Goal: Task Accomplishment & Management: Complete application form

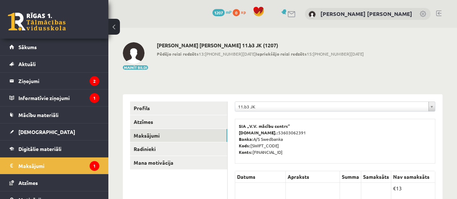
scroll to position [126, 0]
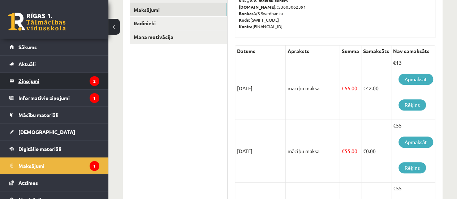
click at [51, 82] on legend "Ziņojumi 2" at bounding box center [58, 81] width 81 height 17
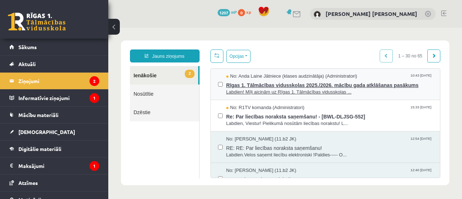
click at [317, 92] on span "Labdien! Mīļi aicinām uz Rīgas 1. Tālmācības vidusskolas ..." at bounding box center [329, 92] width 207 height 7
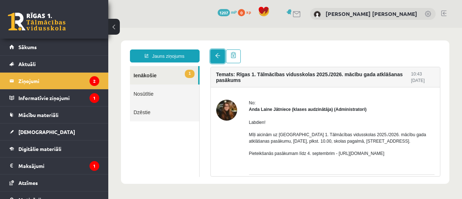
click at [224, 52] on link at bounding box center [217, 56] width 14 height 14
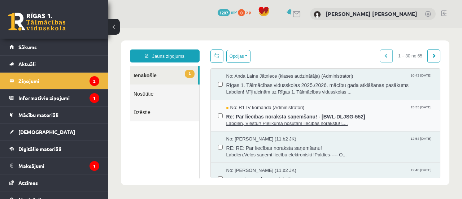
click at [272, 117] on span "Re: Par liecības noraksta saņemšanu! - [BWL-DLJSG-552]" at bounding box center [329, 115] width 207 height 9
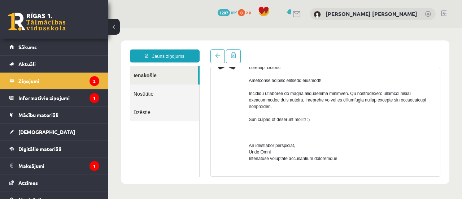
scroll to position [49, 0]
click at [214, 56] on link at bounding box center [217, 56] width 14 height 14
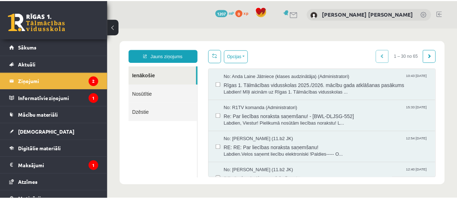
scroll to position [0, 0]
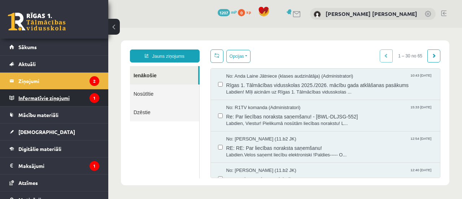
click at [81, 91] on legend "Informatīvie ziņojumi 1" at bounding box center [58, 98] width 81 height 17
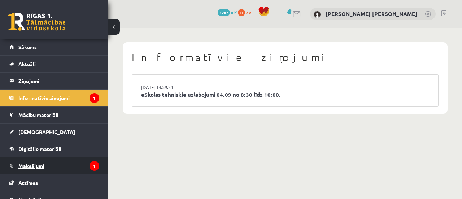
click at [52, 171] on legend "Maksājumi 1" at bounding box center [58, 165] width 81 height 17
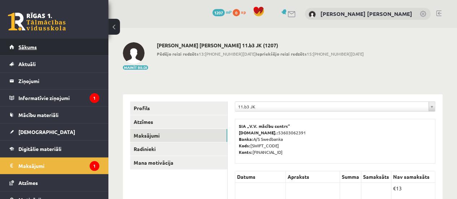
click at [61, 52] on link "Sākums" at bounding box center [54, 47] width 90 height 17
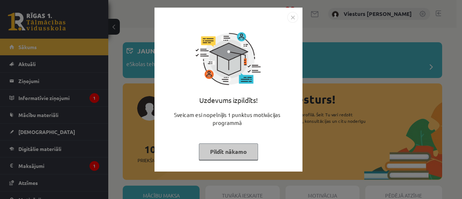
click at [238, 147] on button "Pildīt nākamo" at bounding box center [228, 151] width 59 height 17
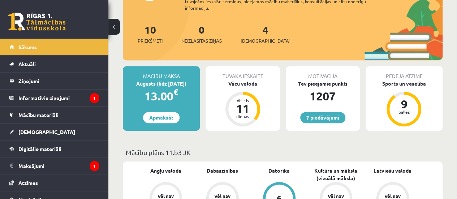
scroll to position [119, 0]
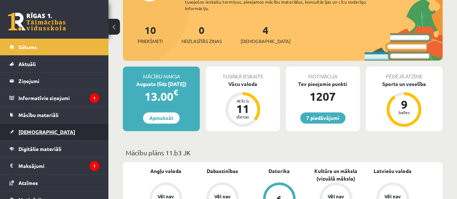
click at [53, 130] on link "[DEMOGRAPHIC_DATA]" at bounding box center [54, 131] width 90 height 17
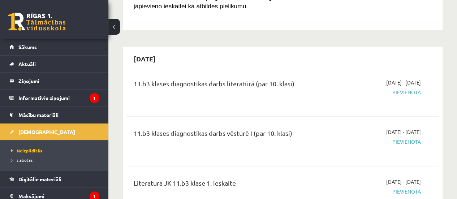
scroll to position [523, 0]
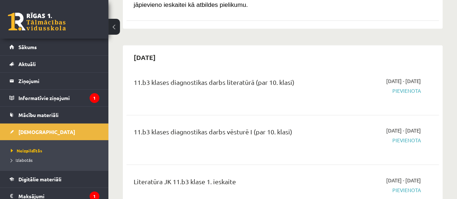
click at [256, 129] on div "11.b3 klases diagnostikas darbs vēsturē I (par 10. klasi) 2025-09-16 - 2025-09-…" at bounding box center [282, 139] width 312 height 40
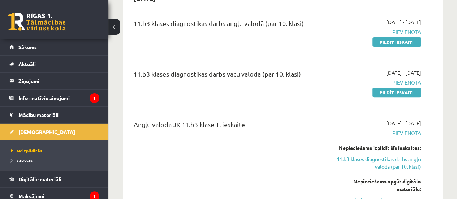
scroll to position [84, 0]
click at [406, 44] on link "Pildīt ieskaiti" at bounding box center [396, 42] width 48 height 9
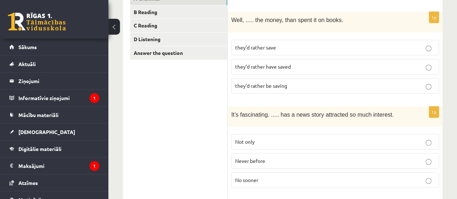
scroll to position [139, 0]
click at [295, 64] on p "they’d rather have saved" at bounding box center [335, 66] width 200 height 8
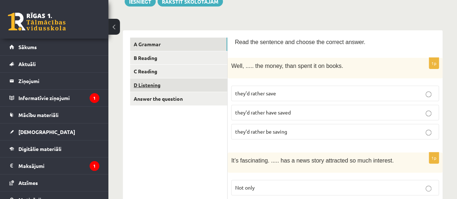
scroll to position [92, 0]
drag, startPoint x: 198, startPoint y: 136, endPoint x: 182, endPoint y: 178, distance: 44.9
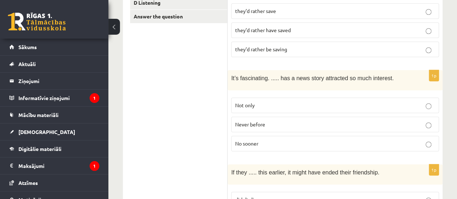
scroll to position [183, 0]
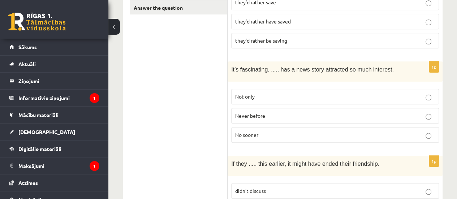
click at [301, 112] on p "Never before" at bounding box center [335, 116] width 200 height 8
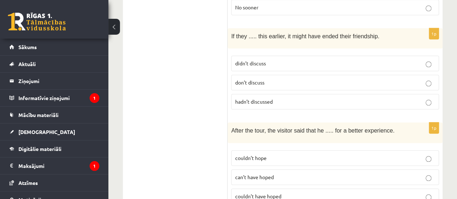
scroll to position [309, 0]
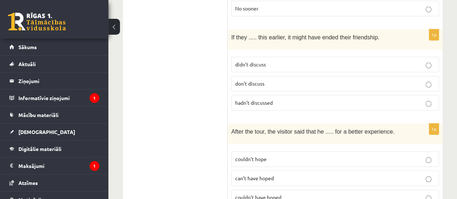
click at [392, 99] on p "hadn’t discussed" at bounding box center [335, 103] width 200 height 8
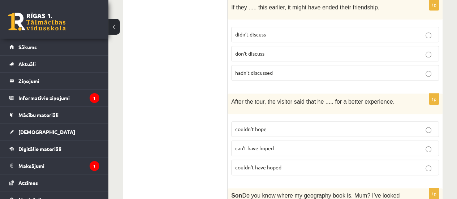
scroll to position [340, 0]
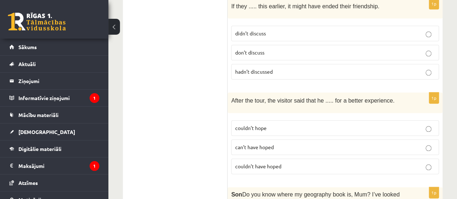
click at [401, 162] on p "couldn’t have hoped" at bounding box center [335, 166] width 200 height 8
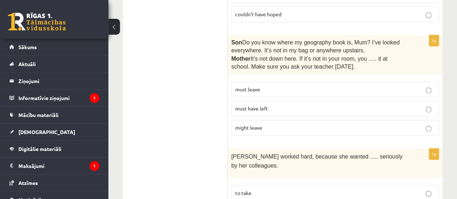
scroll to position [495, 0]
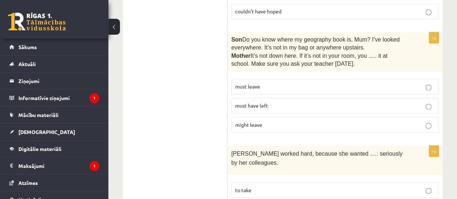
click at [353, 102] on p "must have left" at bounding box center [335, 106] width 200 height 8
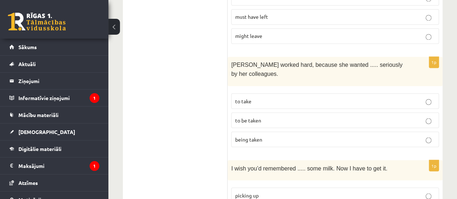
scroll to position [585, 0]
click at [354, 116] on p "to be taken" at bounding box center [335, 120] width 200 height 8
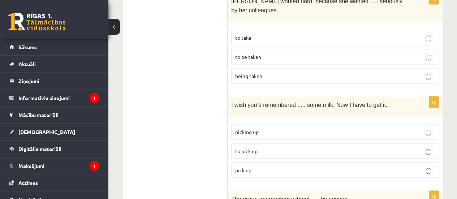
scroll to position [665, 0]
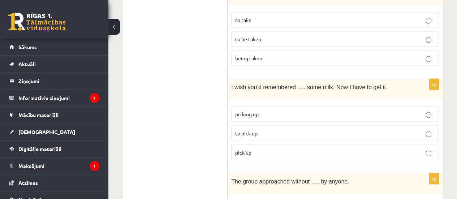
click at [332, 129] on p "to pick up" at bounding box center [335, 133] width 200 height 8
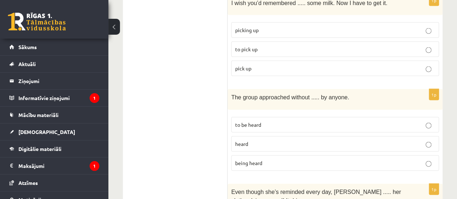
scroll to position [750, 0]
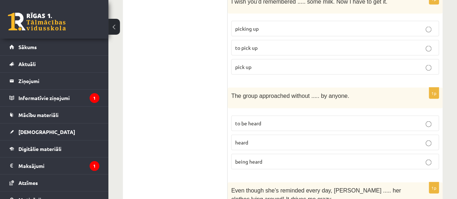
click at [333, 158] on p "being heard" at bounding box center [335, 162] width 200 height 8
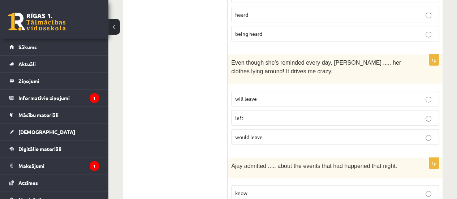
scroll to position [879, 0]
click at [362, 95] on p "will leave" at bounding box center [335, 99] width 200 height 8
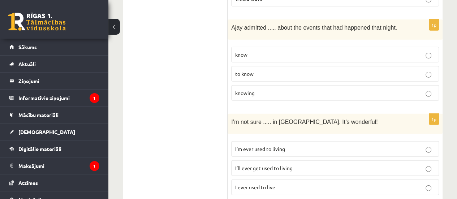
scroll to position [1017, 0]
click at [341, 164] on p "I’ll ever get used to living" at bounding box center [335, 168] width 200 height 8
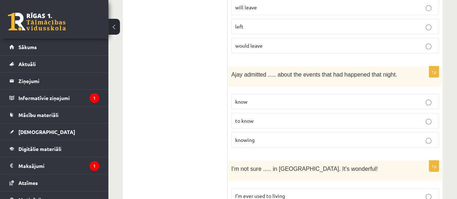
scroll to position [968, 0]
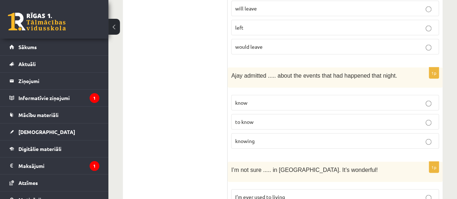
click at [323, 137] on p "knowing" at bounding box center [335, 141] width 200 height 8
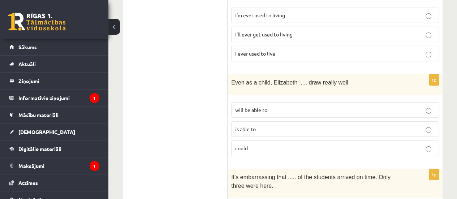
scroll to position [1151, 0]
click at [280, 144] on p "could" at bounding box center [335, 148] width 200 height 8
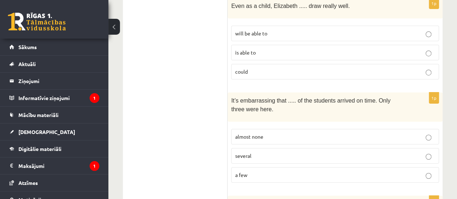
scroll to position [1229, 0]
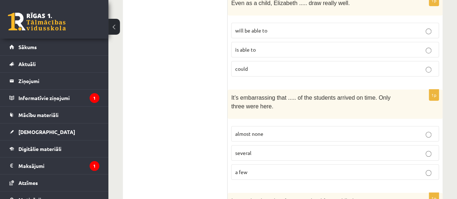
click at [303, 130] on p "almost none" at bounding box center [335, 134] width 200 height 8
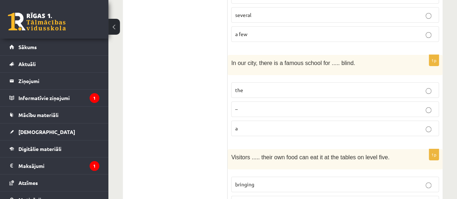
scroll to position [1367, 0]
click at [331, 87] on p "the" at bounding box center [335, 91] width 200 height 8
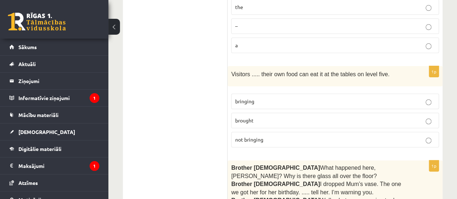
scroll to position [1450, 0]
click at [330, 98] on p "bringing" at bounding box center [335, 102] width 200 height 8
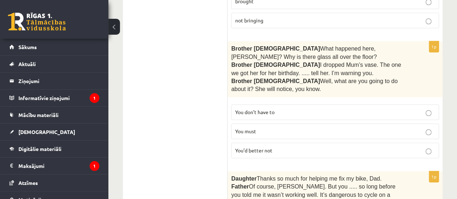
scroll to position [1570, 0]
click at [317, 146] on p "You’d better not" at bounding box center [335, 150] width 200 height 8
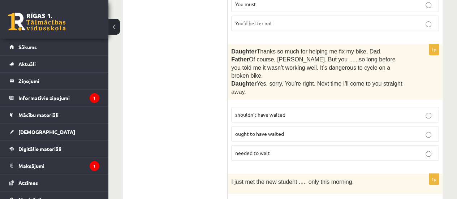
scroll to position [1698, 0]
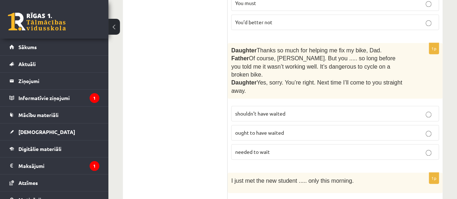
click at [298, 110] on p "shouldn’t have waited" at bounding box center [335, 114] width 200 height 8
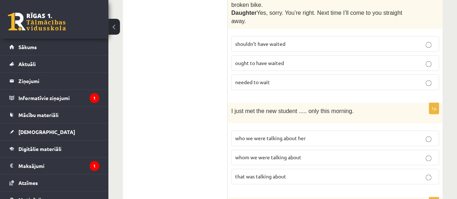
scroll to position [1768, 0]
click at [306, 153] on p "whom we were talking about" at bounding box center [335, 157] width 200 height 8
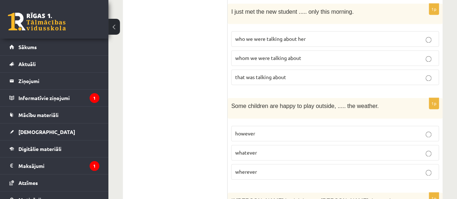
scroll to position [1867, 0]
click at [303, 148] on p "whatever" at bounding box center [335, 152] width 200 height 8
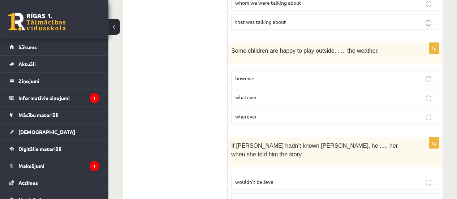
scroll to position [1923, 0]
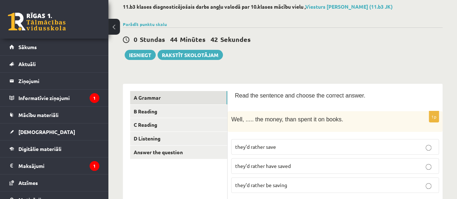
scroll to position [44, 0]
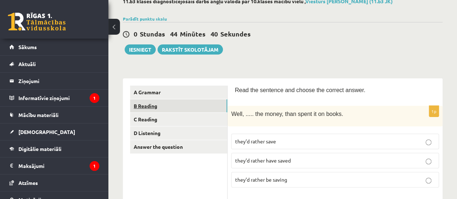
click at [151, 109] on link "B Reading" at bounding box center [178, 105] width 97 height 13
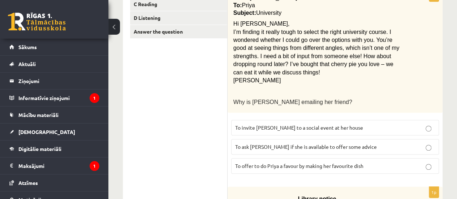
scroll to position [159, 0]
click at [375, 145] on p "To ask [PERSON_NAME] if she is available to offer some advice" at bounding box center [335, 147] width 200 height 8
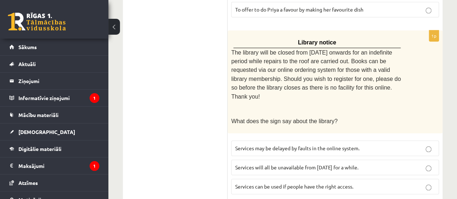
scroll to position [316, 0]
click at [360, 182] on p "Services can be used if people have the right access." at bounding box center [335, 186] width 200 height 8
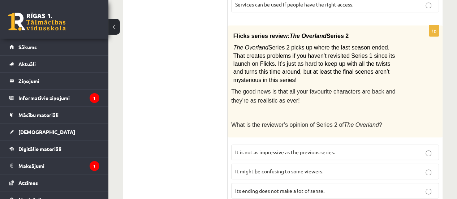
scroll to position [493, 0]
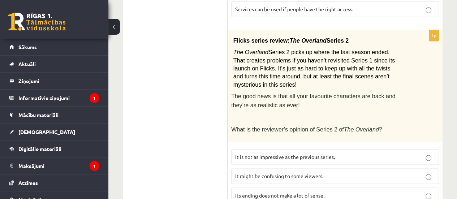
click at [289, 173] on span "It might be confusing to some viewers." at bounding box center [279, 176] width 88 height 6
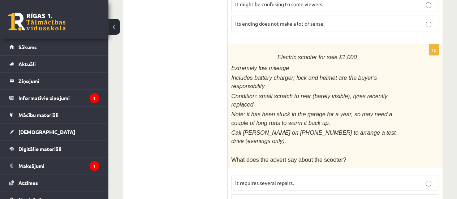
scroll to position [665, 0]
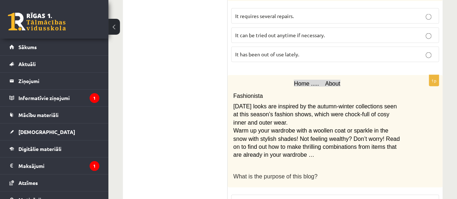
scroll to position [831, 0]
click at [270, 199] on span "To provide ideas to readers for new outfits" at bounding box center [283, 202] width 96 height 6
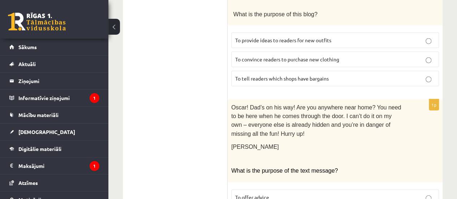
scroll to position [992, 0]
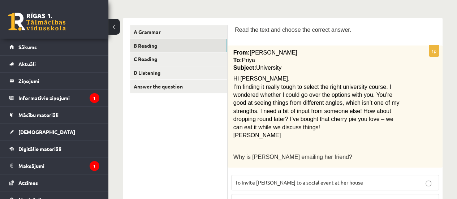
scroll to position [63, 0]
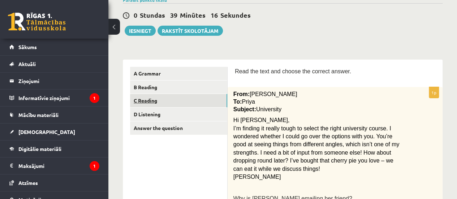
click at [185, 96] on link "C Reading" at bounding box center [178, 100] width 97 height 13
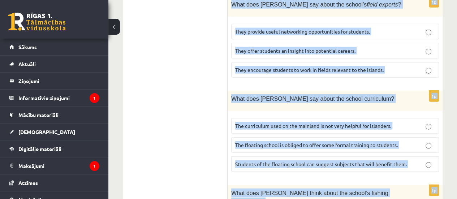
scroll to position [876, 0]
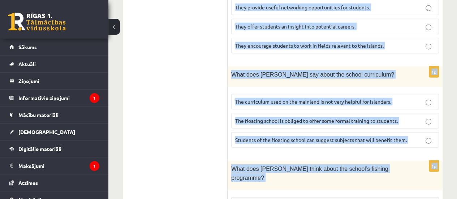
drag, startPoint x: 235, startPoint y: 52, endPoint x: 377, endPoint y: 173, distance: 186.7
copy form "Lore ips dolorsi ametc ad elitsed doeius tem incidi utl etdolor magnaa eni admi…"
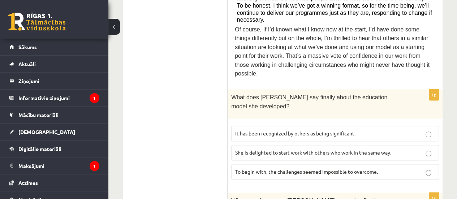
scroll to position [454, 0]
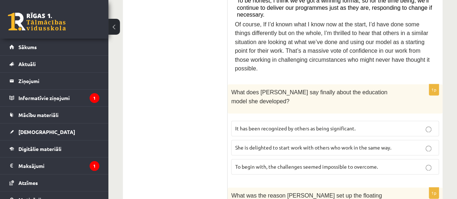
click at [263, 125] on span "It has been recognized by others as being significant." at bounding box center [295, 128] width 120 height 6
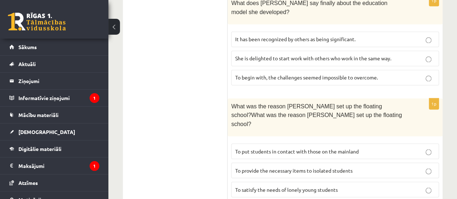
scroll to position [552, 0]
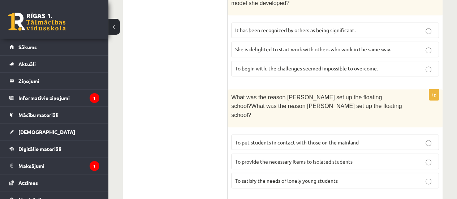
click at [277, 157] on p "To provide the necessary items to isolated students" at bounding box center [335, 161] width 200 height 8
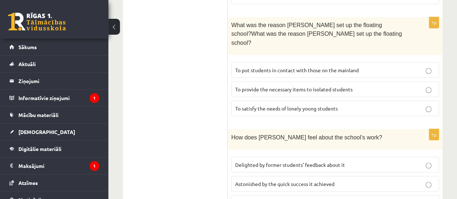
scroll to position [625, 0]
click at [276, 161] on span "Delighted by former students’ feedback about it" at bounding box center [290, 164] width 110 height 6
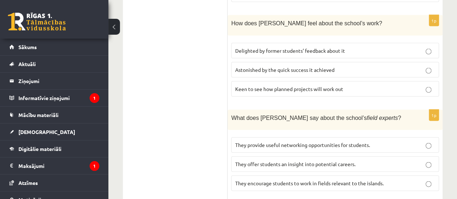
scroll to position [750, 0]
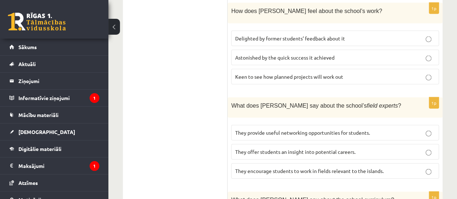
click at [279, 148] on span "They offer students an insight into potential careers." at bounding box center [295, 151] width 120 height 6
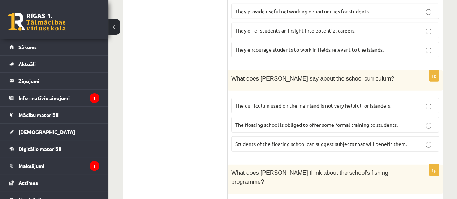
scroll to position [872, 0]
click at [276, 102] on span "The curriculum used on the mainland is not very helpful for islanders." at bounding box center [313, 105] width 156 height 6
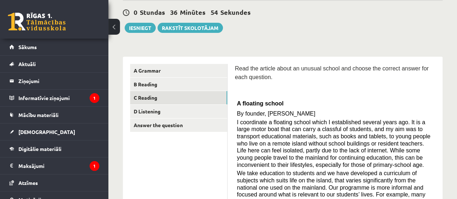
scroll to position [70, 0]
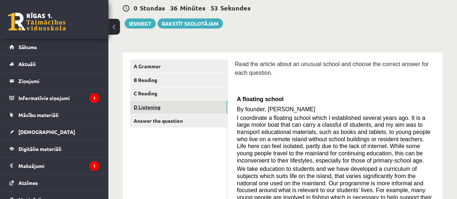
click at [168, 106] on link "D Listening" at bounding box center [178, 106] width 97 height 13
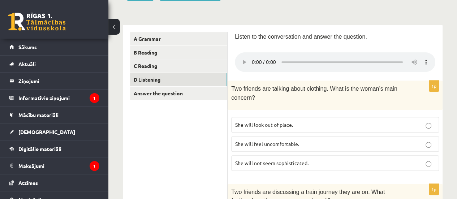
scroll to position [99, 0]
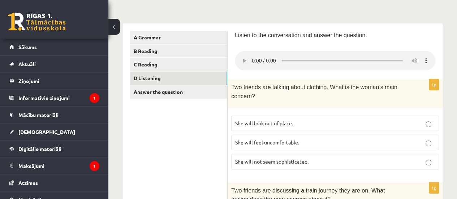
click at [291, 120] on span "She will look out of place." at bounding box center [264, 123] width 58 height 6
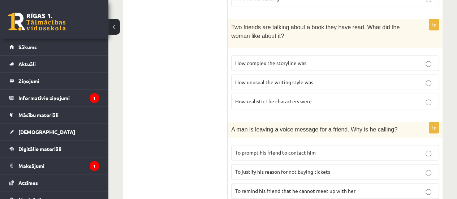
scroll to position [574, 0]
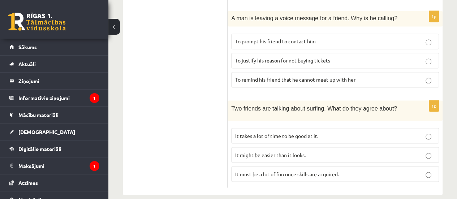
click at [263, 130] on label "It takes a lot of time to be good at it." at bounding box center [335, 136] width 208 height 16
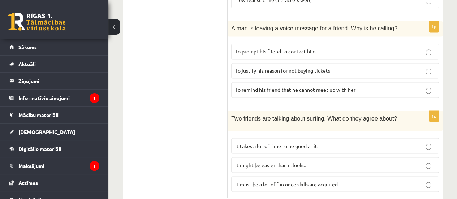
scroll to position [554, 0]
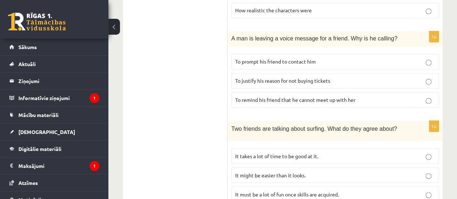
click at [342, 78] on label "To justify his reason for not buying tickets" at bounding box center [335, 81] width 208 height 16
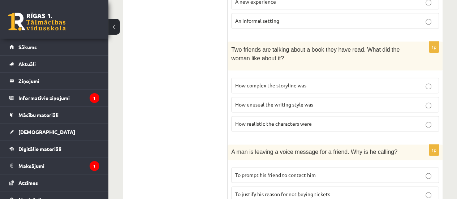
scroll to position [441, 0]
click at [318, 83] on label "How complex the storyline was" at bounding box center [335, 85] width 208 height 16
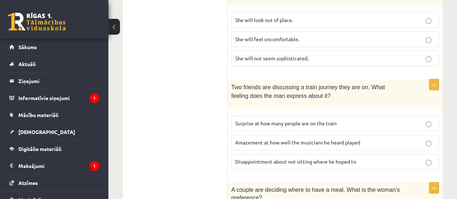
scroll to position [227, 0]
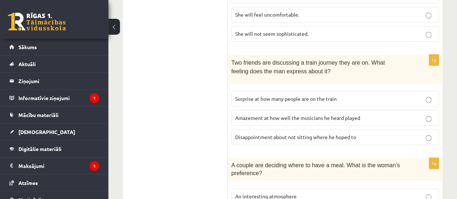
click at [322, 95] on span "Surprise at how many people are on the train" at bounding box center [285, 98] width 101 height 6
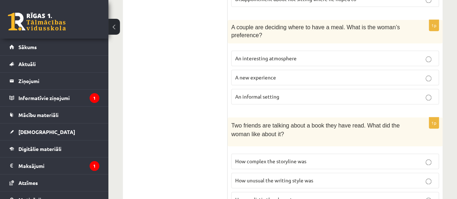
scroll to position [364, 0]
click at [273, 79] on label "A new experience" at bounding box center [335, 78] width 208 height 16
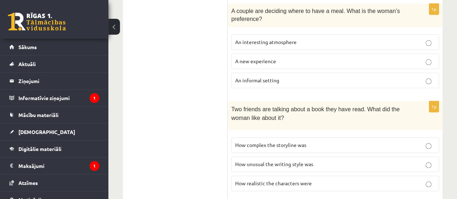
scroll to position [382, 0]
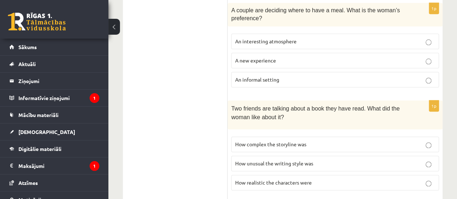
click at [341, 76] on p "An informal setting" at bounding box center [335, 80] width 200 height 8
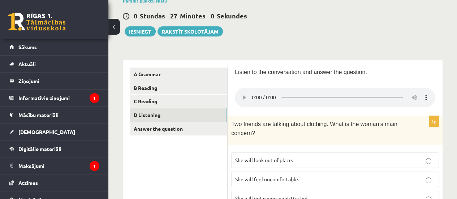
scroll to position [56, 0]
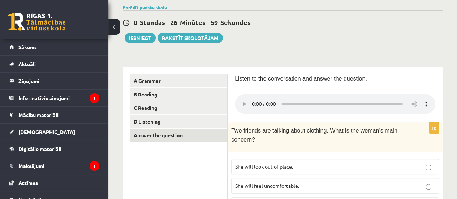
click at [178, 136] on link "Answer the question" at bounding box center [178, 134] width 97 height 13
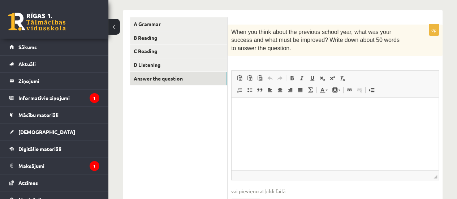
scroll to position [114, 0]
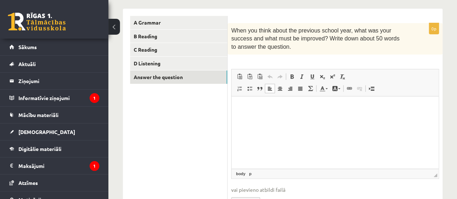
click at [266, 118] on html at bounding box center [334, 107] width 207 height 22
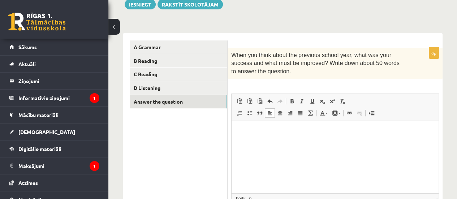
scroll to position [55, 0]
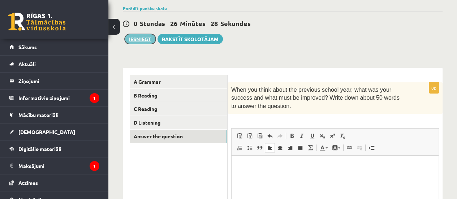
click at [144, 39] on button "Iesniegt" at bounding box center [140, 39] width 31 height 10
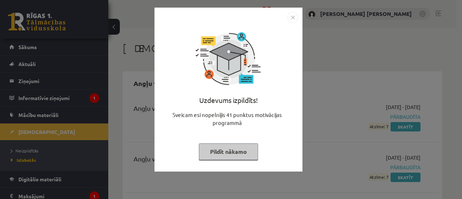
click at [239, 148] on button "Pildīt nākamo" at bounding box center [228, 151] width 59 height 17
